Goal: Information Seeking & Learning: Learn about a topic

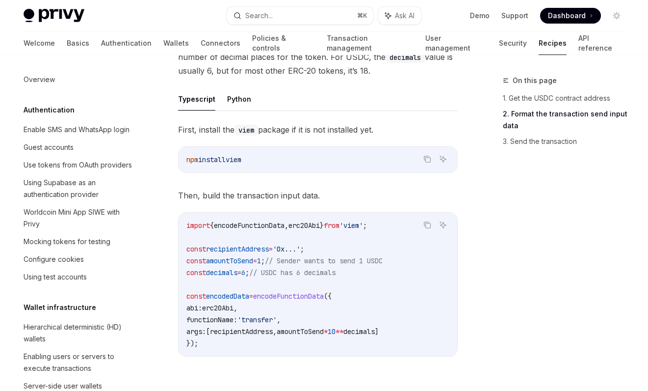
scroll to position [1211, 0]
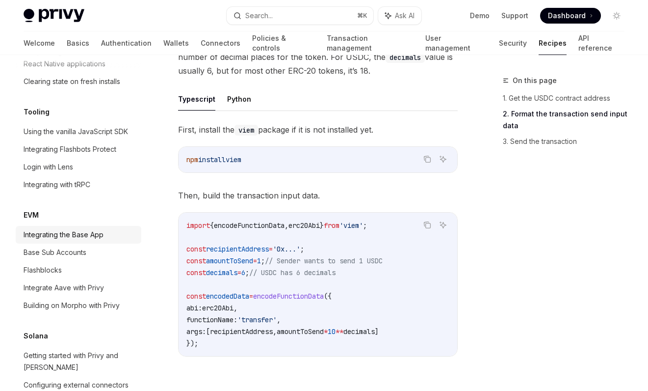
click at [92, 229] on div "Integrating the Base App" at bounding box center [64, 235] width 80 height 12
type textarea "*"
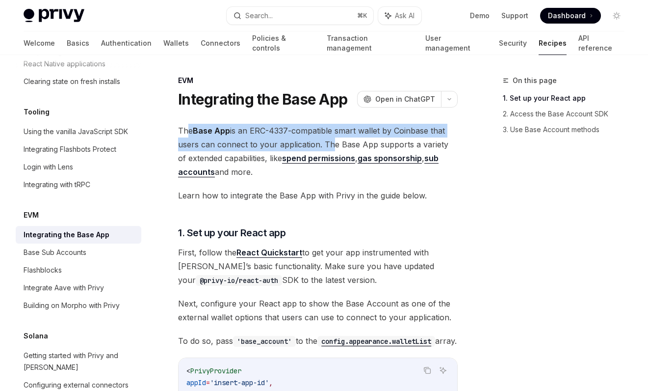
drag, startPoint x: 189, startPoint y: 125, endPoint x: 326, endPoint y: 147, distance: 138.6
click at [326, 147] on span "The Base App is an ERC-4337-compatible smart wallet by Coinbase that users can …" at bounding box center [318, 151] width 280 height 55
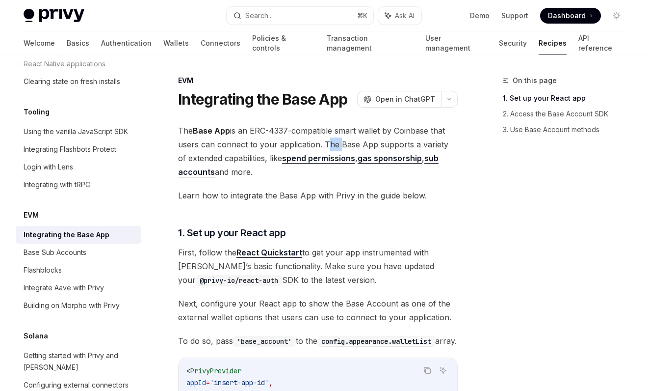
click at [326, 147] on span "The Base App is an ERC-4337-compatible smart wallet by Coinbase that users can …" at bounding box center [318, 151] width 280 height 55
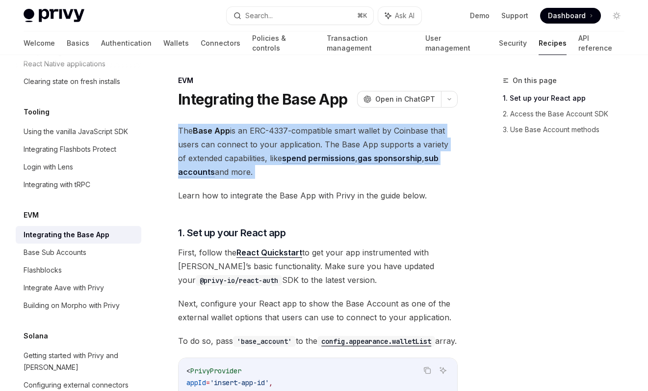
click at [326, 147] on span "The Base App is an ERC-4337-compatible smart wallet by Coinbase that users can …" at bounding box center [318, 151] width 280 height 55
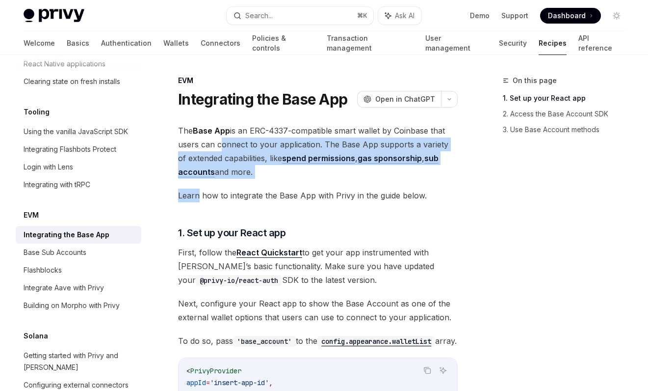
drag, startPoint x: 302, startPoint y: 182, endPoint x: 217, endPoint y: 139, distance: 95.0
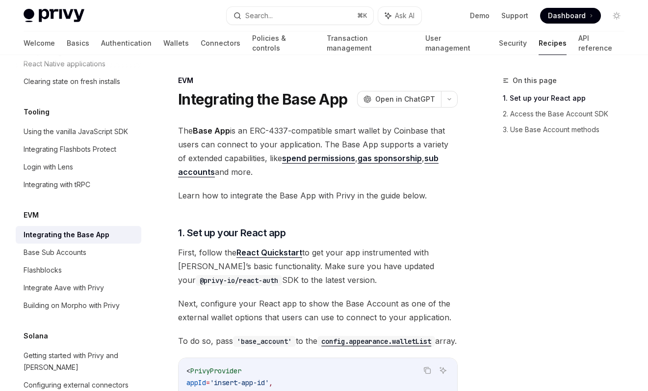
drag, startPoint x: 300, startPoint y: 174, endPoint x: 173, endPoint y: 128, distance: 134.7
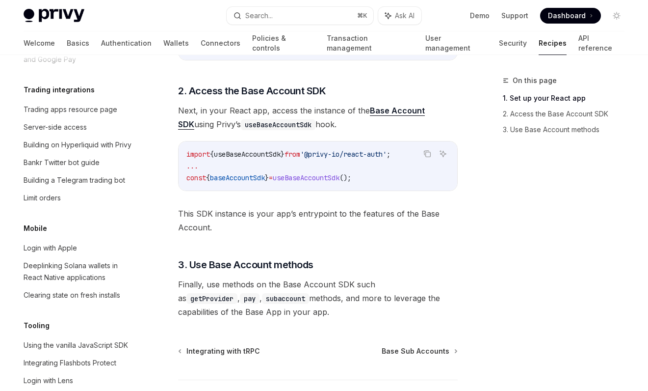
scroll to position [989, 0]
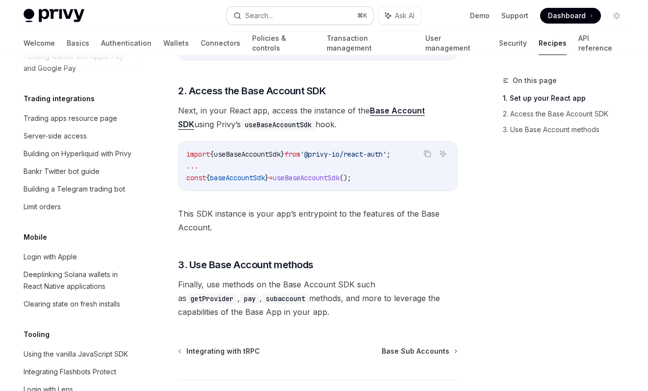
click at [309, 20] on button "Search... ⌘ K" at bounding box center [300, 16] width 147 height 18
click at [307, 19] on button "Search... ⌘ K" at bounding box center [300, 16] width 147 height 18
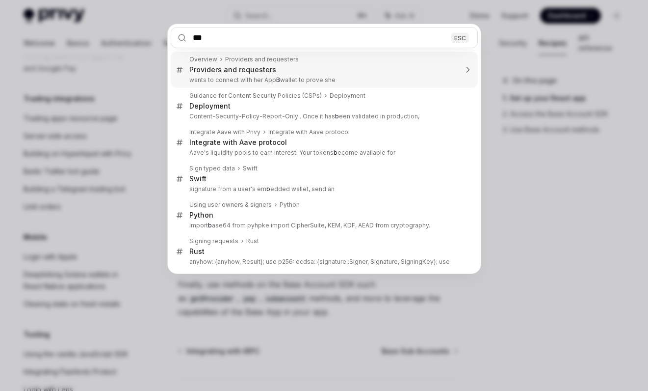
type input "****"
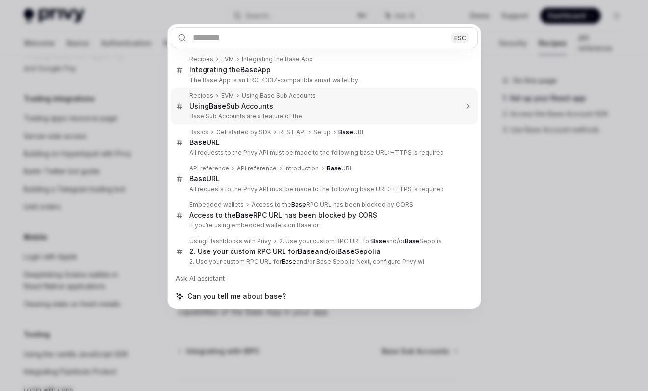
type textarea "*"
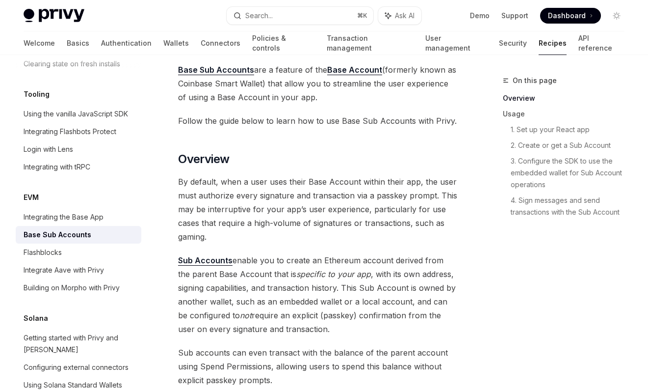
scroll to position [85, 0]
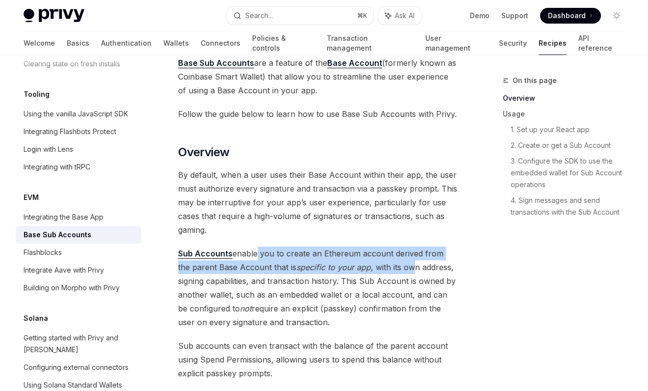
drag, startPoint x: 253, startPoint y: 233, endPoint x: 401, endPoint y: 253, distance: 150.0
click at [401, 253] on span "Sub Accounts enable you to create an Ethereum account derived from the parent B…" at bounding box center [318, 287] width 280 height 82
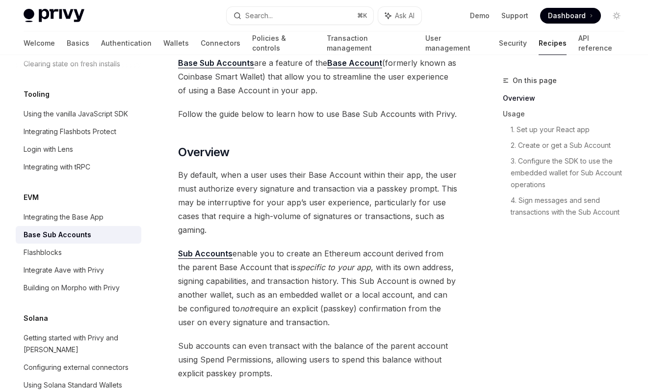
click at [385, 263] on span "Sub Accounts enable you to create an Ethereum account derived from the parent B…" at bounding box center [318, 287] width 280 height 82
drag, startPoint x: 353, startPoint y: 257, endPoint x: 407, endPoint y: 287, distance: 62.2
click at [407, 288] on span "Sub Accounts enable you to create an Ethereum account derived from the parent B…" at bounding box center [318, 287] width 280 height 82
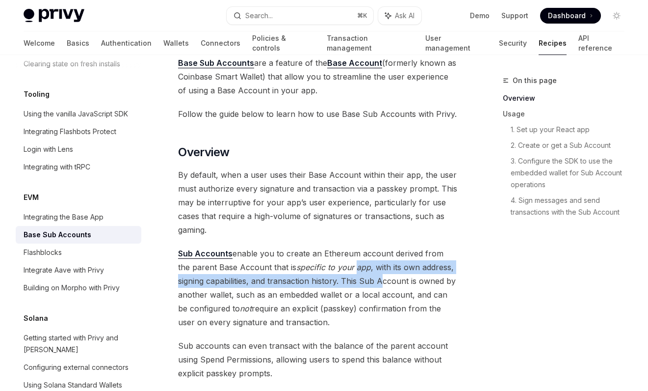
drag, startPoint x: 342, startPoint y: 244, endPoint x: 383, endPoint y: 260, distance: 43.6
click at [383, 260] on span "Sub Accounts enable you to create an Ethereum account derived from the parent B…" at bounding box center [318, 287] width 280 height 82
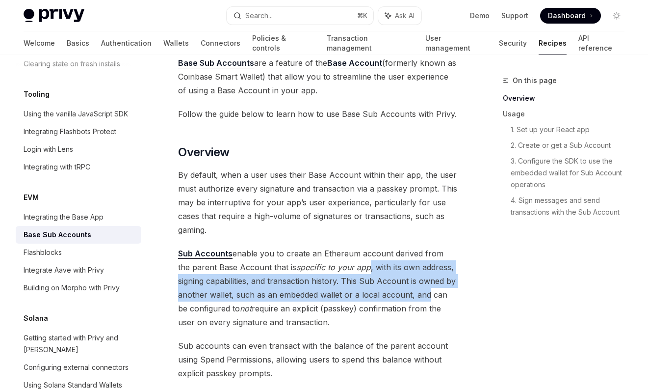
drag, startPoint x: 356, startPoint y: 245, endPoint x: 428, endPoint y: 281, distance: 80.5
click at [428, 281] on span "Sub Accounts enable you to create an Ethereum account derived from the parent B…" at bounding box center [318, 287] width 280 height 82
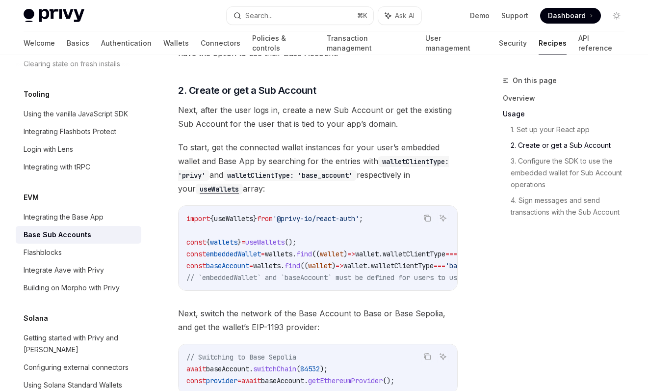
scroll to position [937, 0]
